Goal: Task Accomplishment & Management: Manage account settings

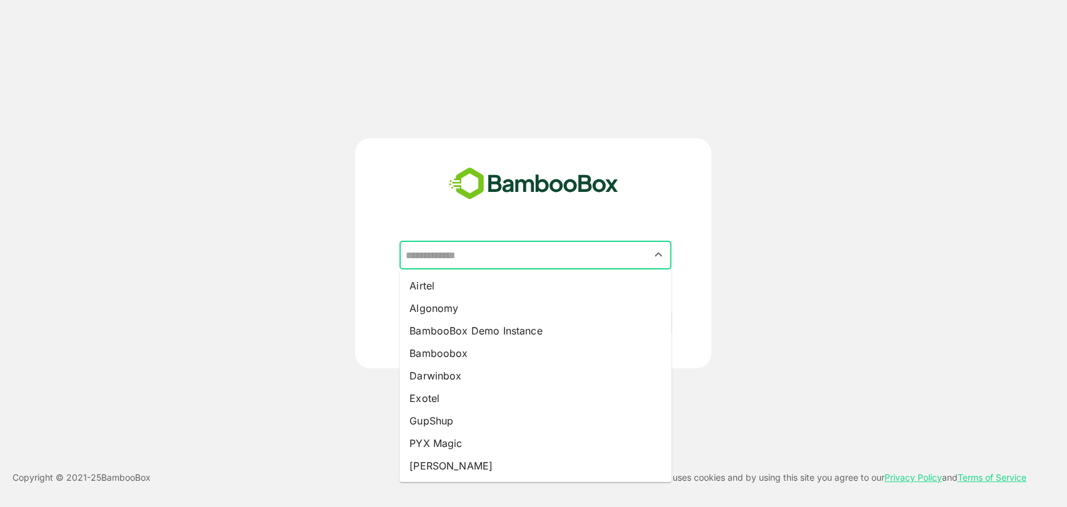
click at [471, 257] on input "text" at bounding box center [535, 255] width 267 height 24
click at [460, 300] on li "Algonomy" at bounding box center [536, 308] width 272 height 23
type input "********"
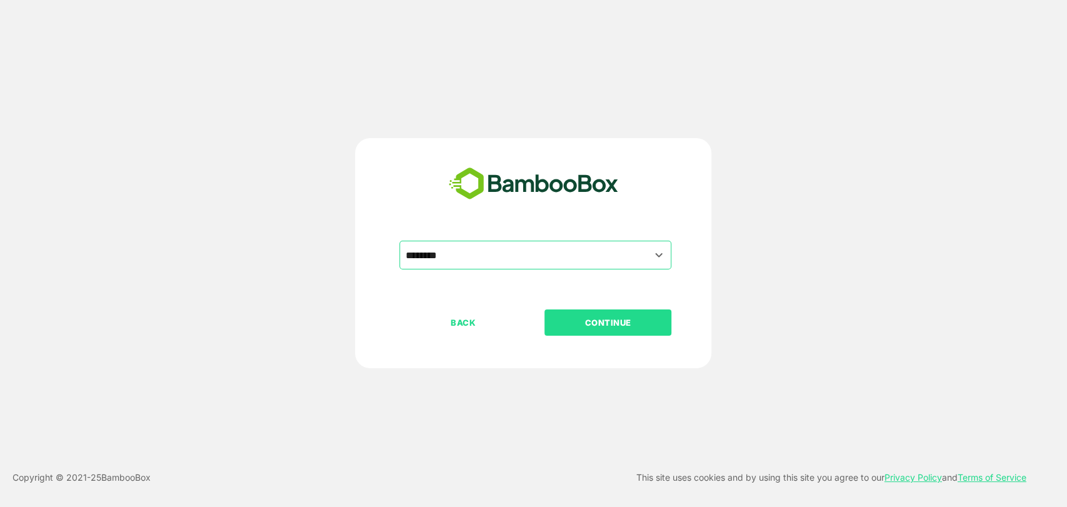
click at [582, 313] on button "CONTINUE" at bounding box center [608, 323] width 127 height 26
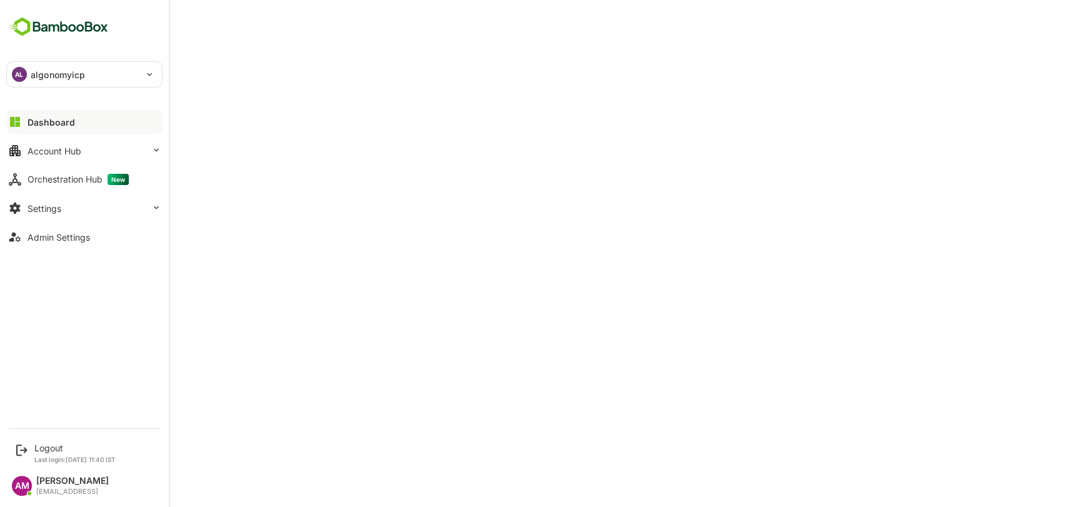
click at [79, 68] on p "algonomyicp" at bounding box center [58, 74] width 54 height 13
drag, startPoint x: 46, startPoint y: 458, endPoint x: 58, endPoint y: 436, distance: 24.1
click at [58, 436] on div "Logout Last login: [DATE] 11:40 IST" at bounding box center [85, 452] width 154 height 33
click at [53, 443] on div "Logout" at bounding box center [74, 448] width 81 height 11
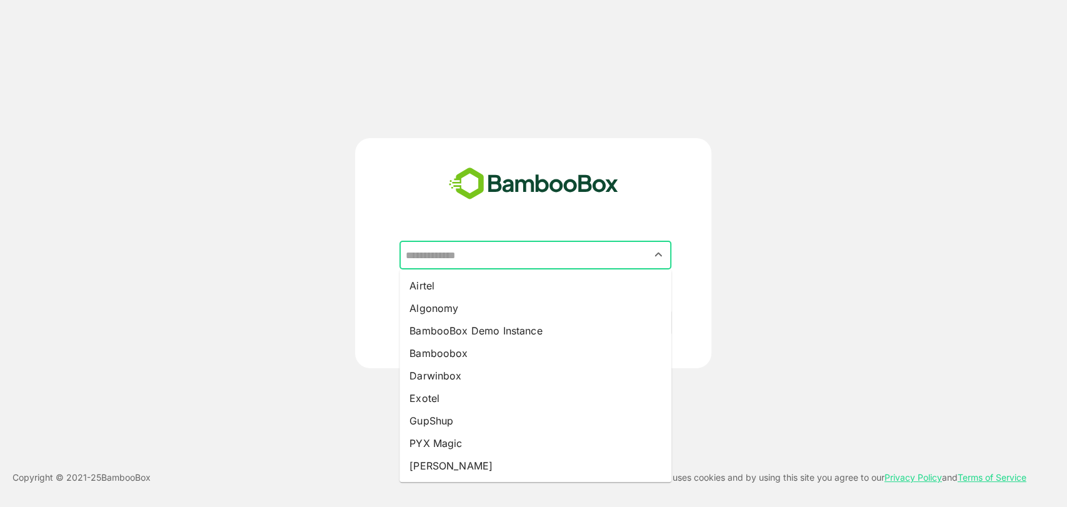
click at [565, 259] on input "text" at bounding box center [535, 255] width 267 height 24
click at [455, 305] on li "Algonomy" at bounding box center [536, 308] width 272 height 23
type input "********"
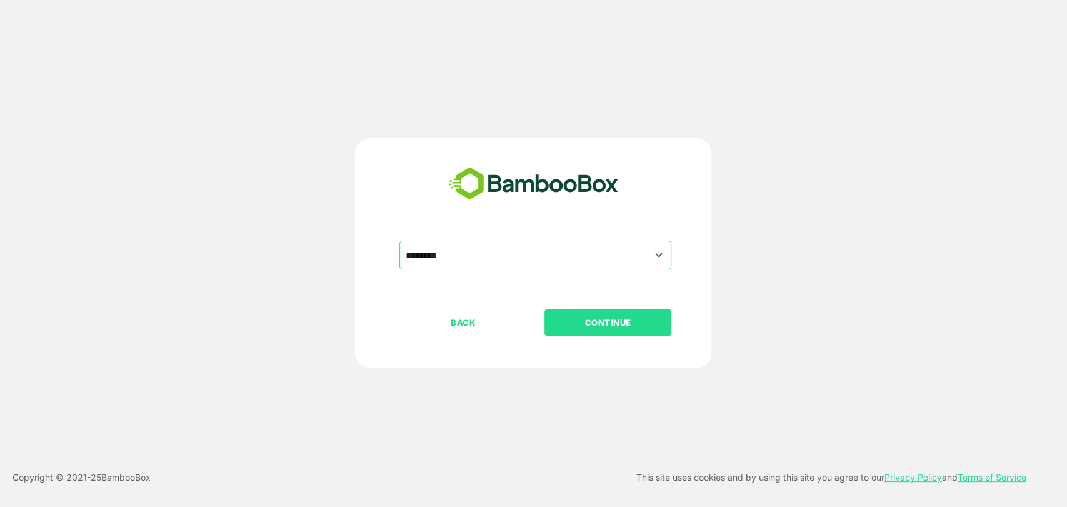
click at [609, 318] on p "CONTINUE" at bounding box center [608, 323] width 125 height 14
